Goal: Task Accomplishment & Management: Manage account settings

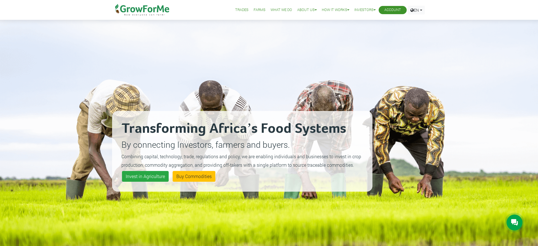
click at [392, 9] on link "Account" at bounding box center [393, 10] width 17 height 6
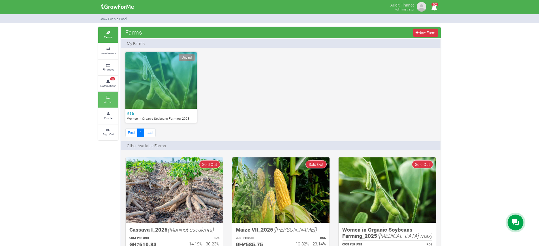
click at [115, 94] on link "Admin" at bounding box center [108, 100] width 20 height 16
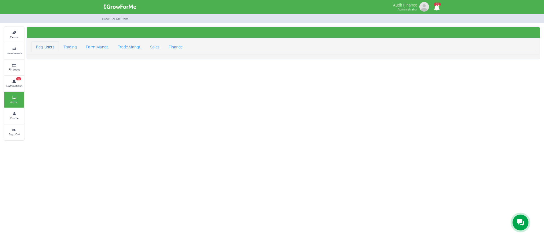
click at [49, 48] on link "Reg. Users" at bounding box center [44, 46] width 27 height 11
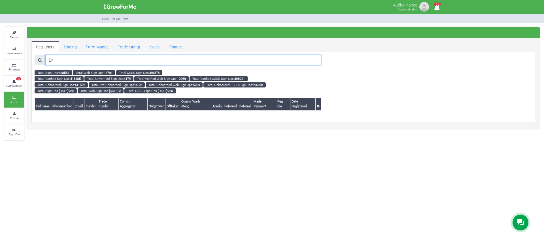
type input "E"
paste input "[PERSON_NAME]"
type input "[PERSON_NAME]"
